Goal: Check status: Check status

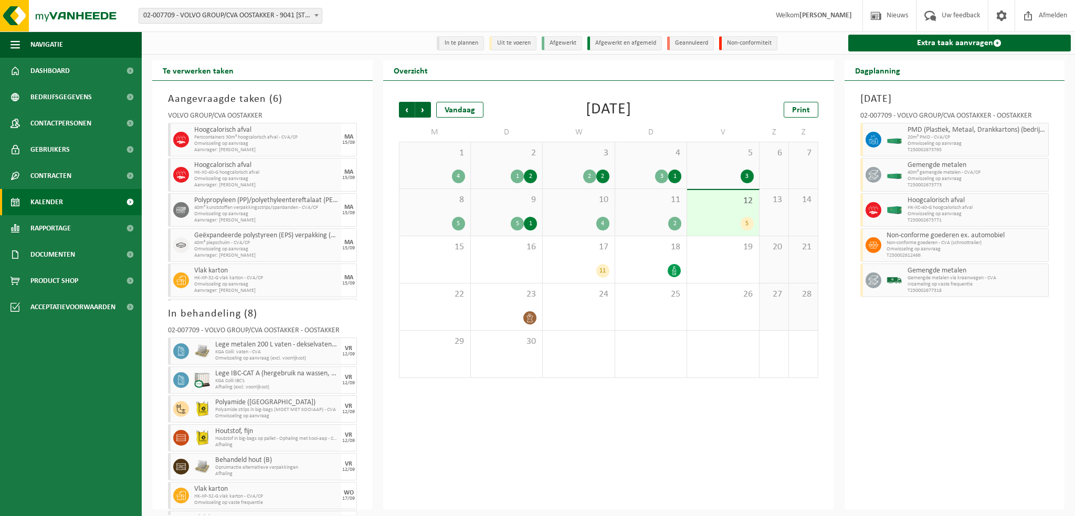
click at [315, 15] on b at bounding box center [316, 15] width 4 height 3
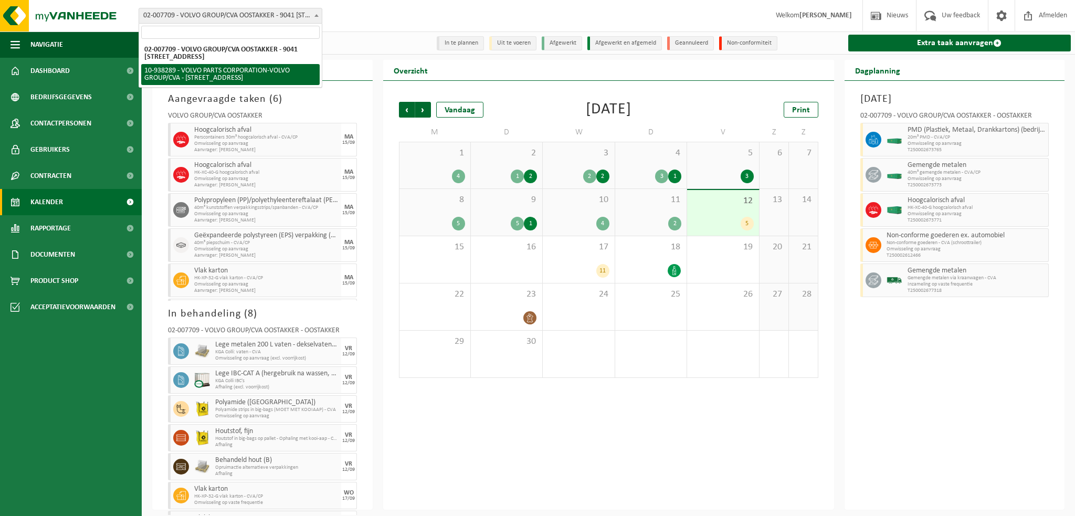
select select "140938"
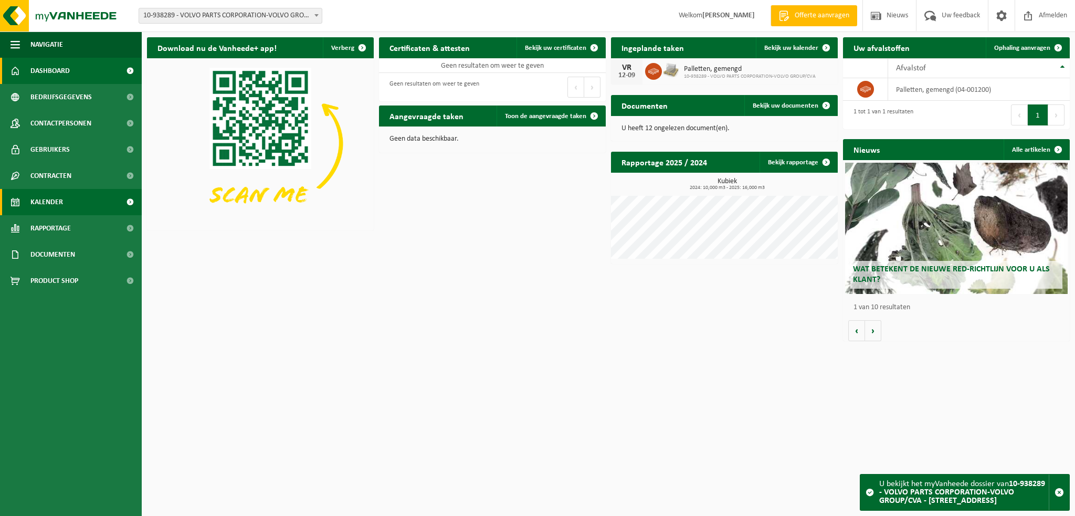
click at [71, 199] on link "Kalender" at bounding box center [71, 202] width 142 height 26
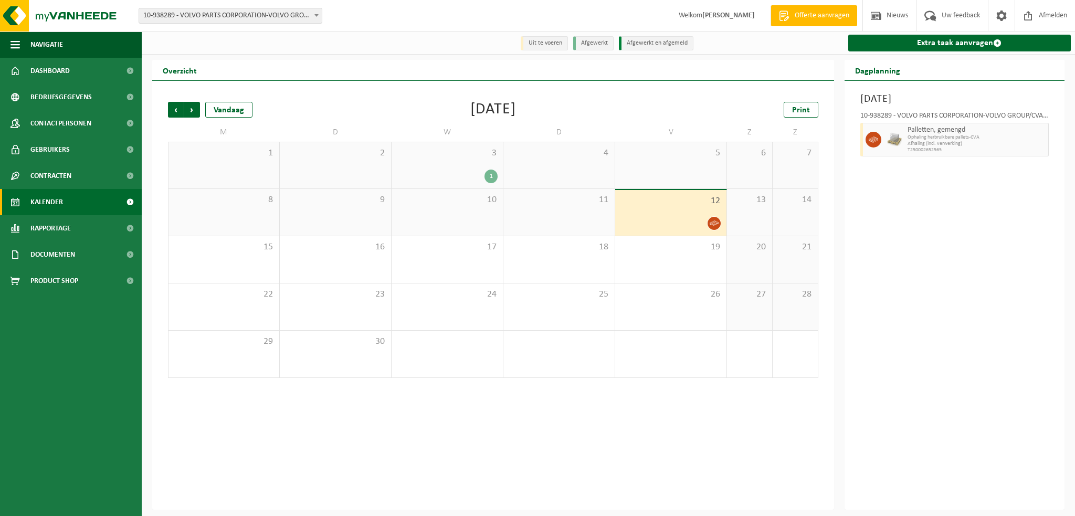
click at [458, 174] on div "1" at bounding box center [447, 177] width 101 height 14
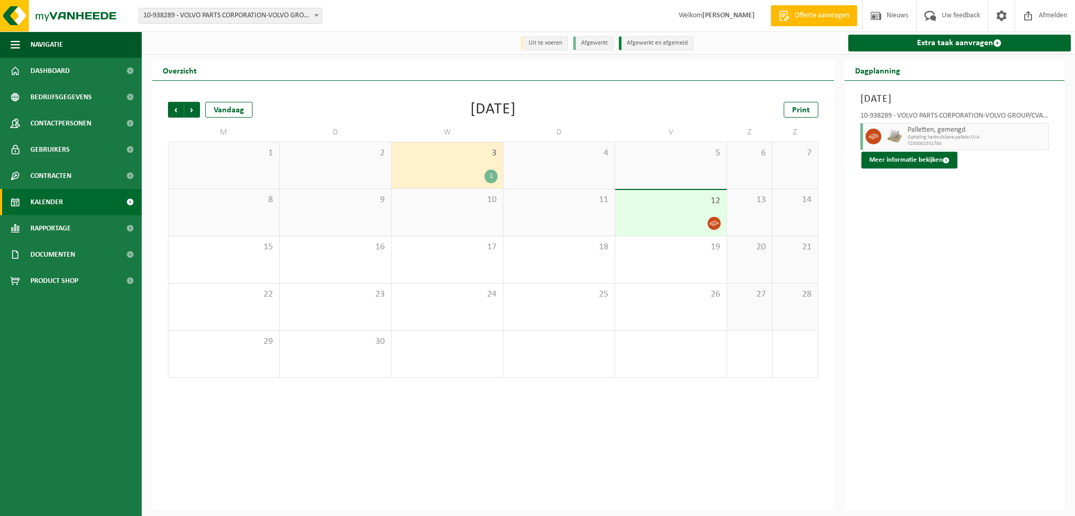
click at [458, 174] on div "1" at bounding box center [447, 177] width 101 height 14
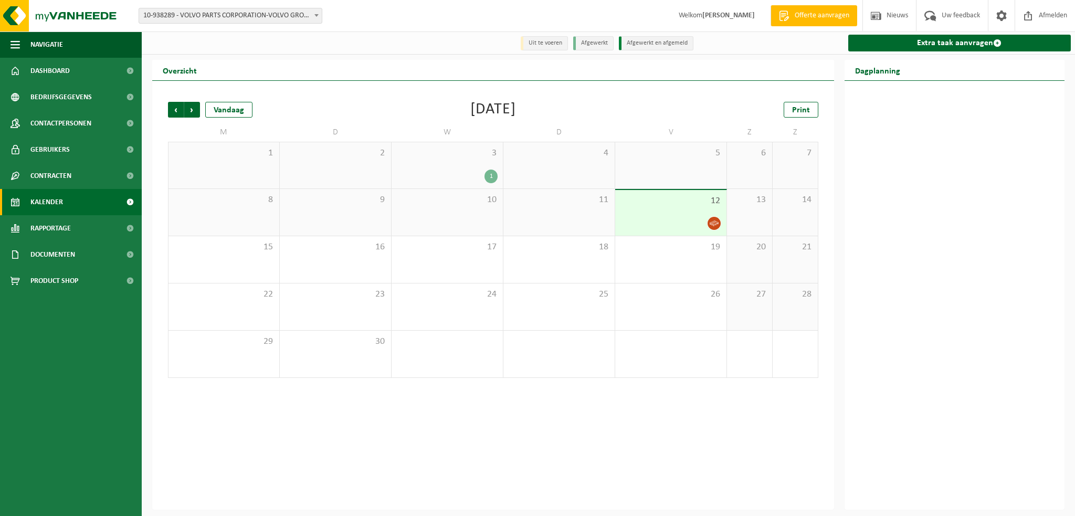
click at [455, 173] on div "1" at bounding box center [447, 177] width 101 height 14
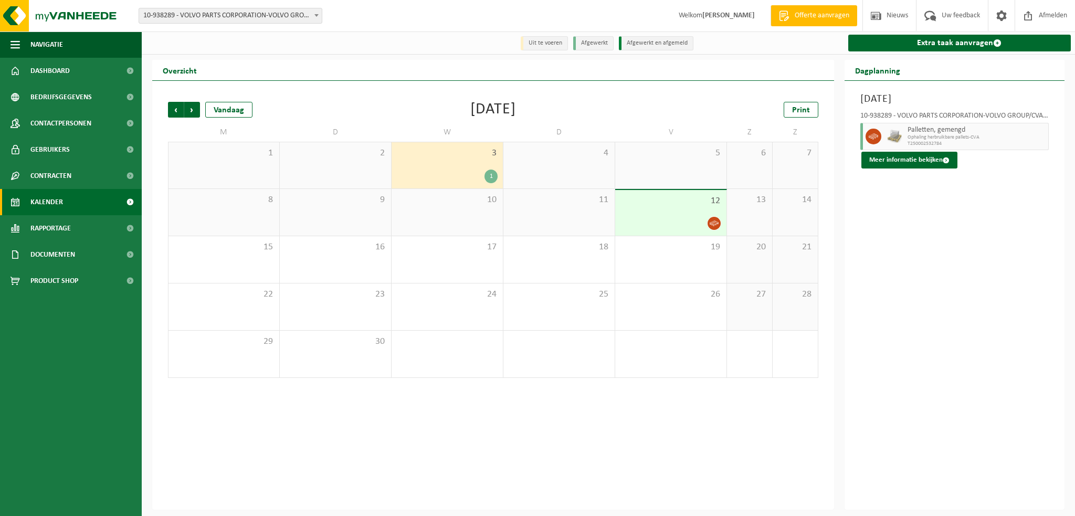
click at [680, 216] on div "12" at bounding box center [670, 213] width 111 height 46
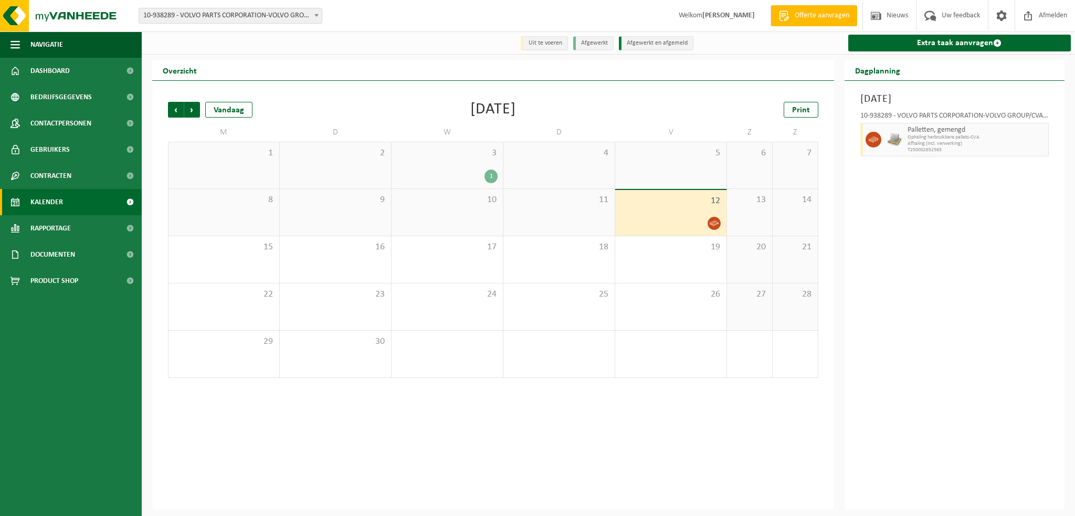
click at [321, 16] on span at bounding box center [316, 15] width 11 height 14
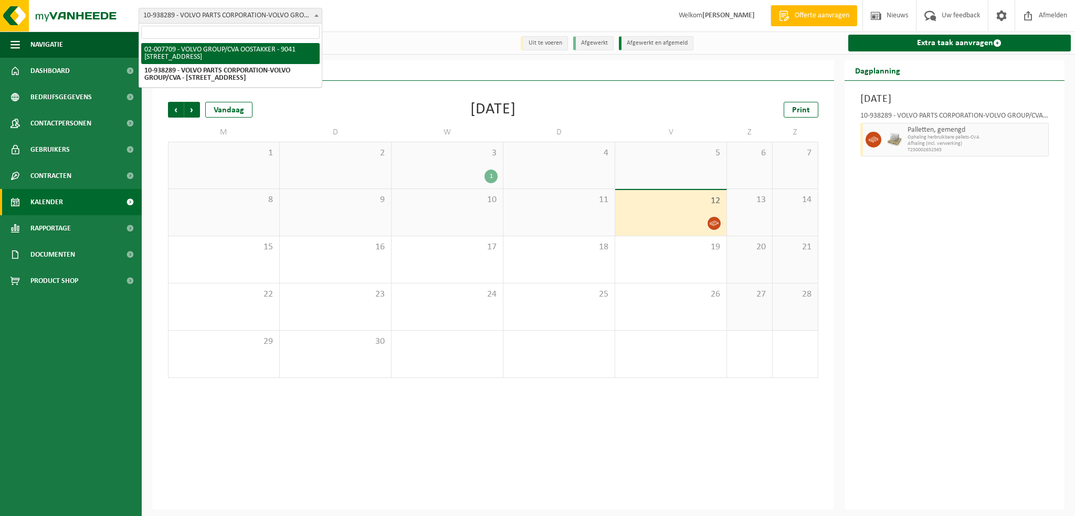
select select "1046"
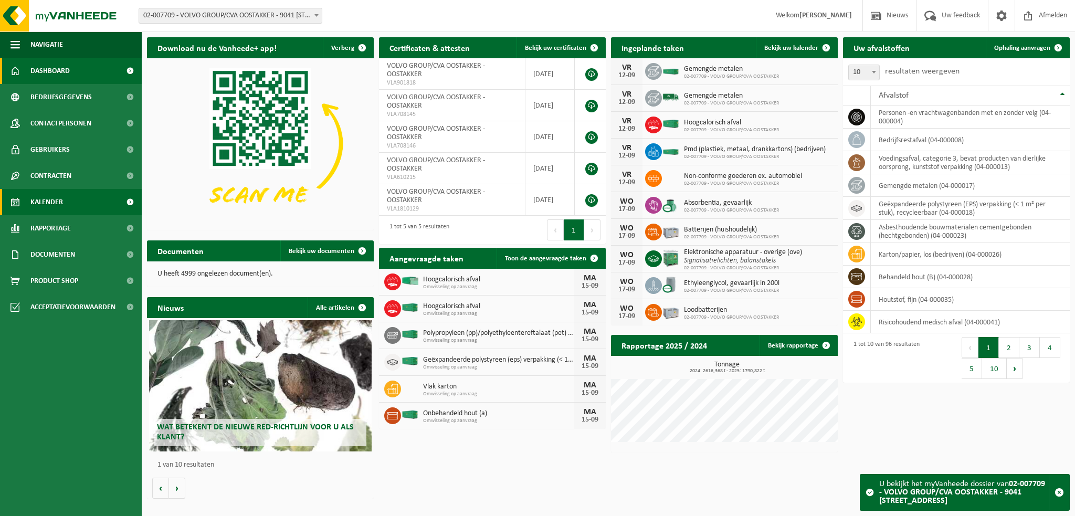
click at [70, 199] on link "Kalender" at bounding box center [71, 202] width 142 height 26
